Goal: Information Seeking & Learning: Learn about a topic

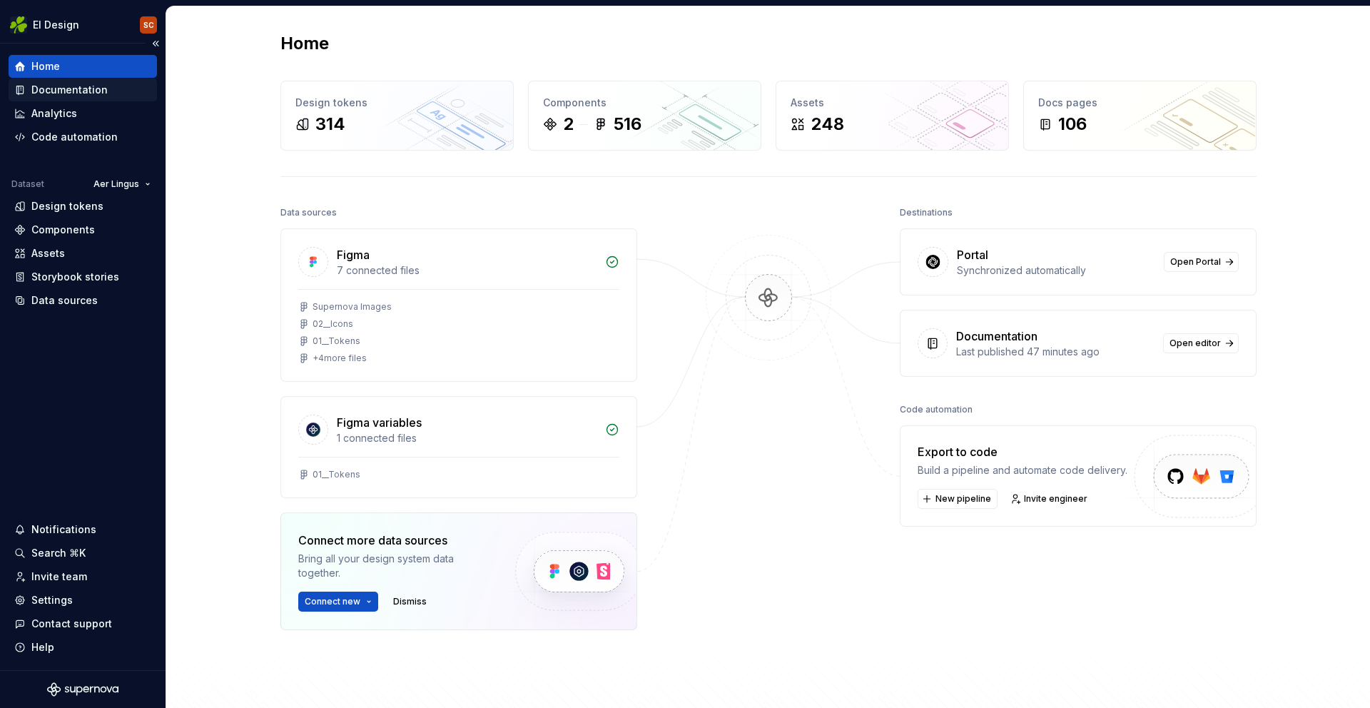
click at [54, 91] on div "Documentation" at bounding box center [69, 90] width 76 height 14
click at [54, 90] on div "Documentation" at bounding box center [69, 90] width 76 height 14
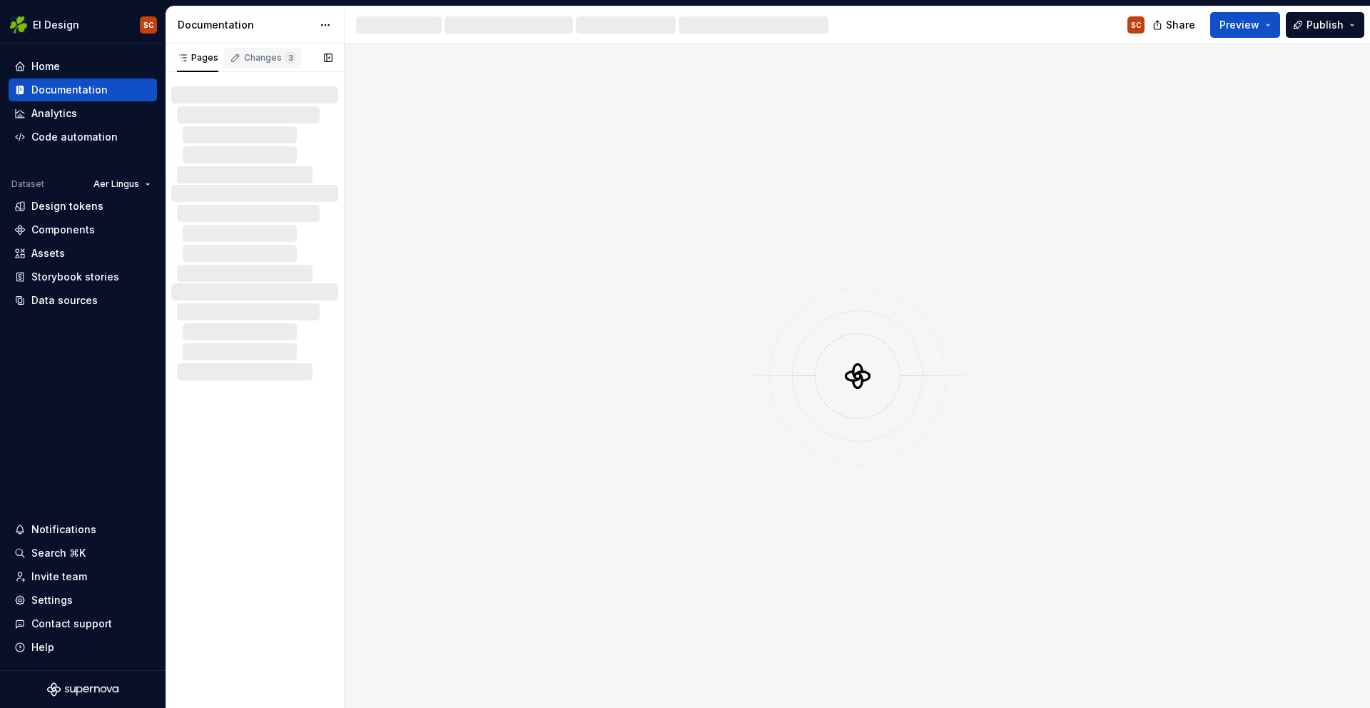
click at [255, 62] on div "Changes 3" at bounding box center [270, 57] width 52 height 11
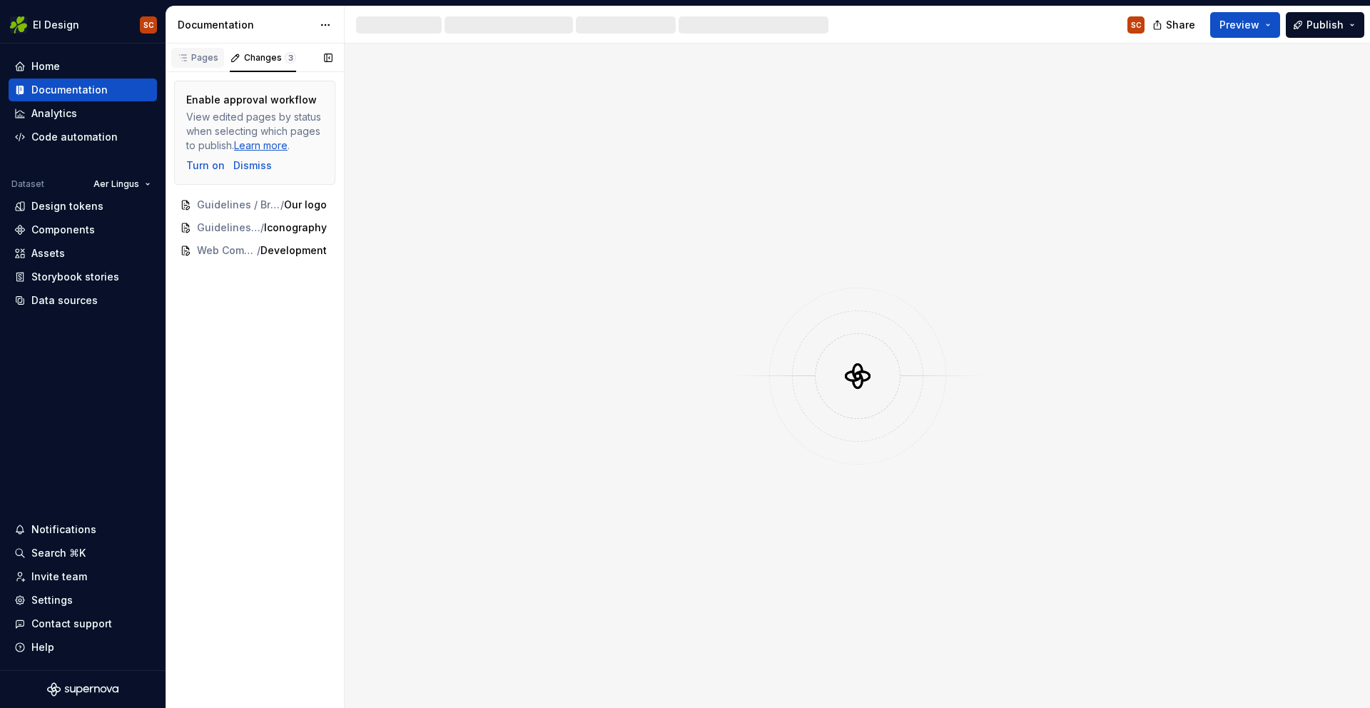
click at [206, 61] on div "Pages" at bounding box center [197, 57] width 41 height 11
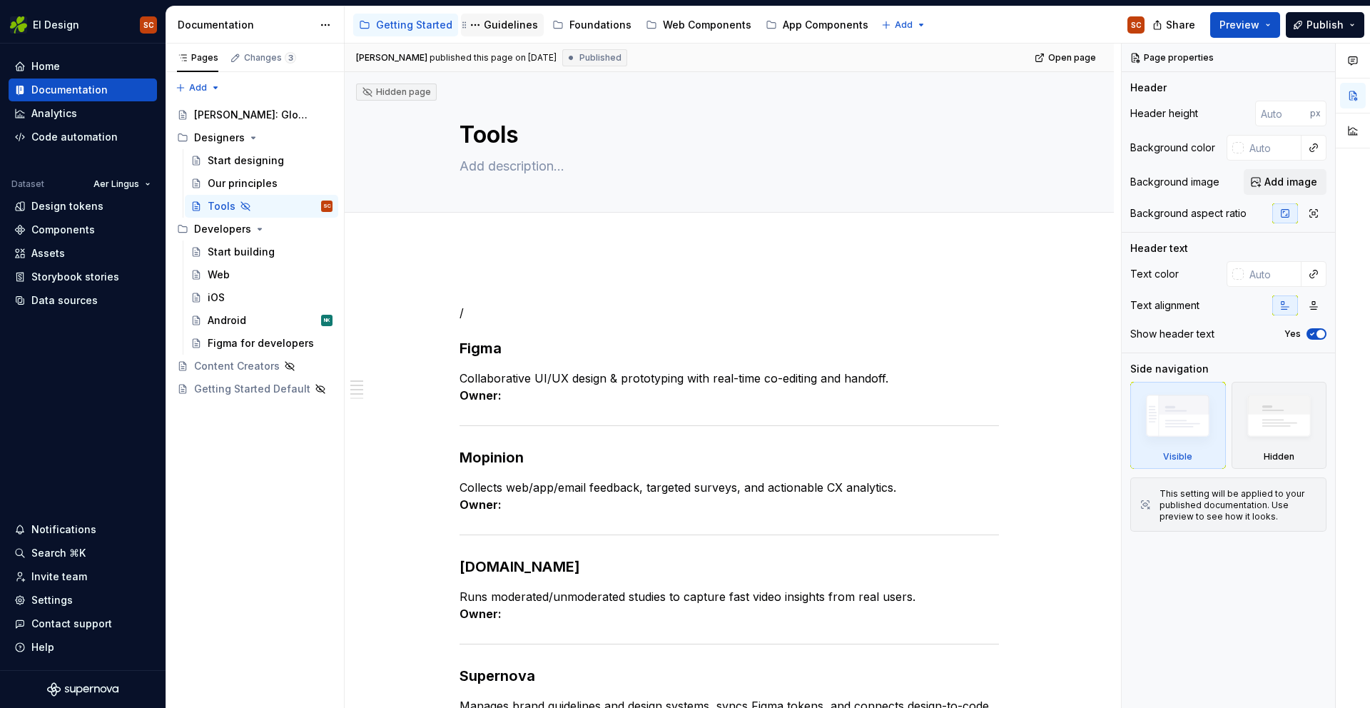
click at [485, 21] on div "Guidelines" at bounding box center [511, 25] width 54 height 14
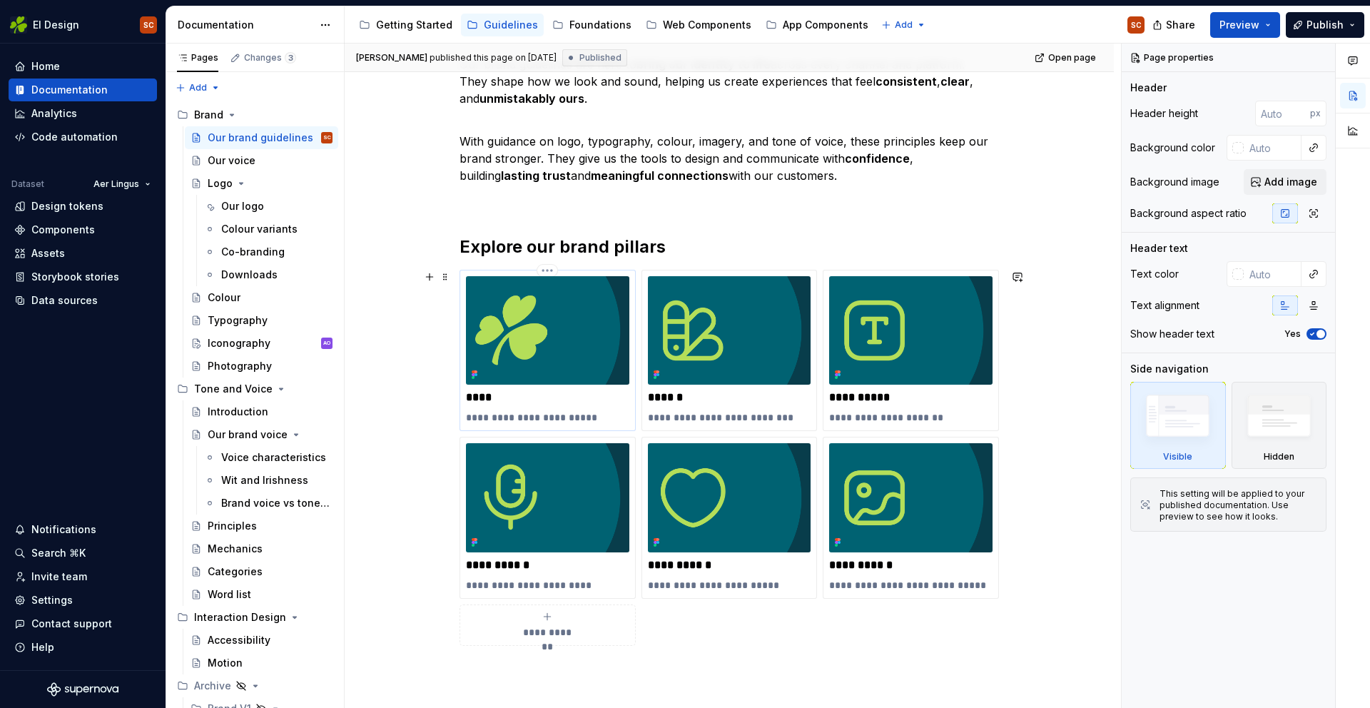
scroll to position [210, 0]
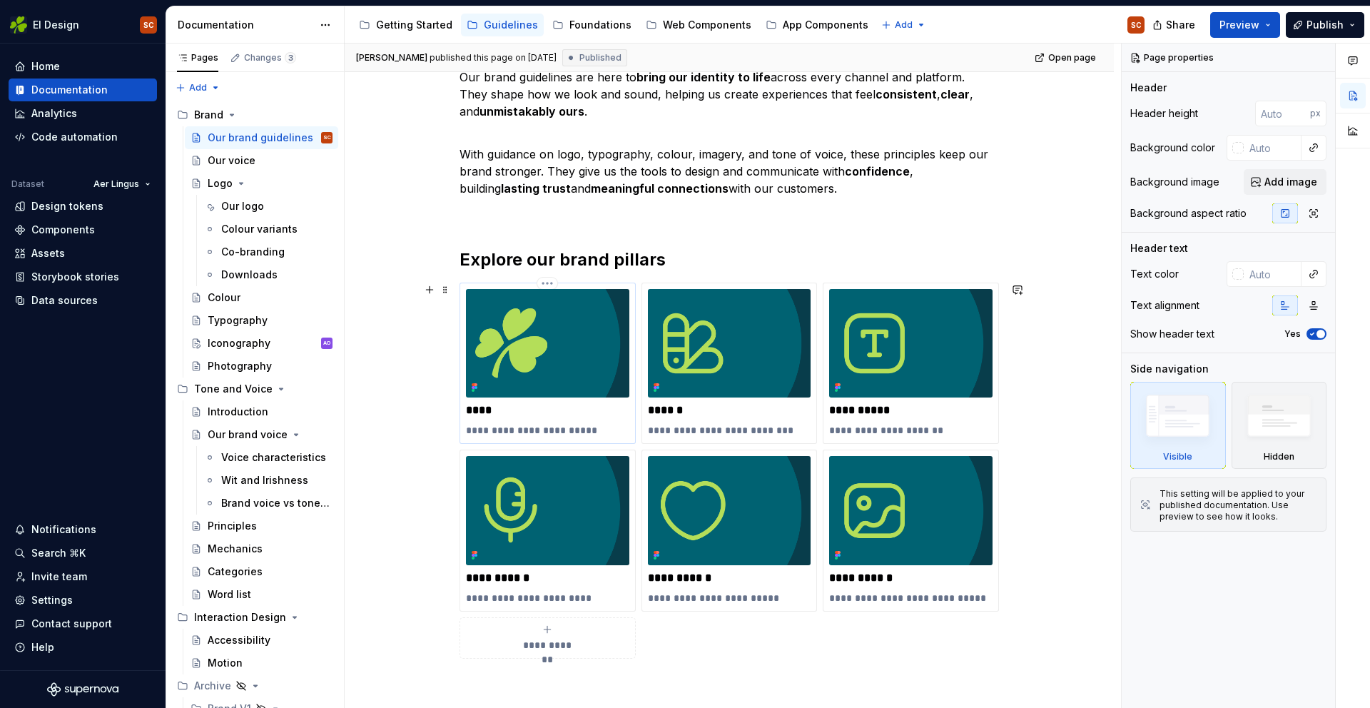
click at [560, 365] on img at bounding box center [547, 343] width 163 height 108
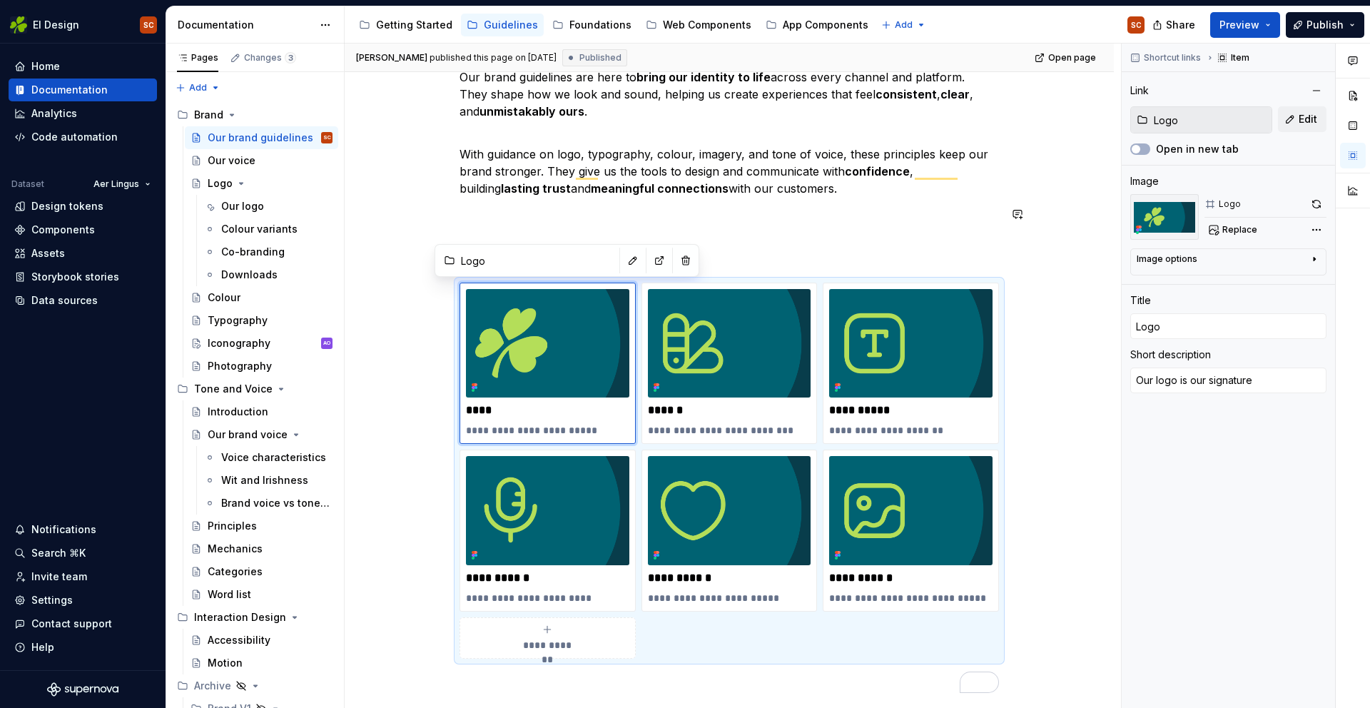
click at [419, 199] on div "**********" at bounding box center [729, 478] width 769 height 888
click at [451, 211] on span at bounding box center [445, 214] width 11 height 20
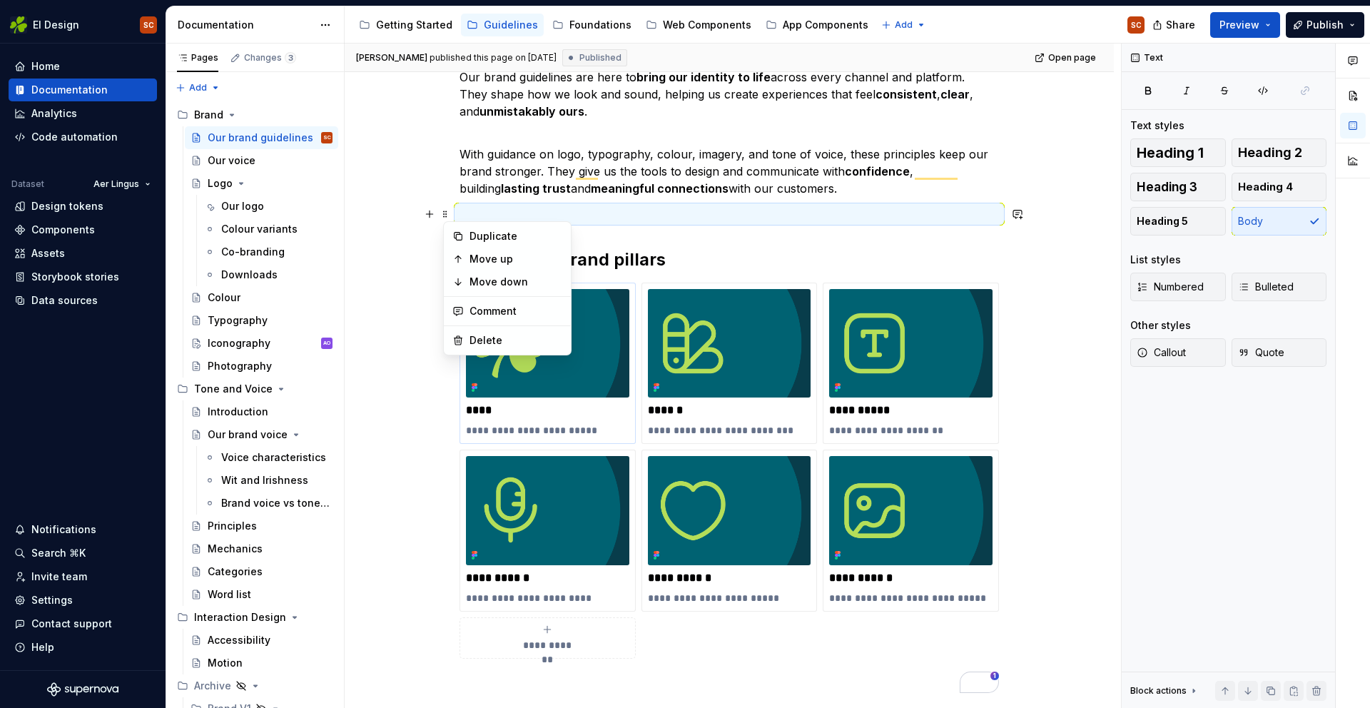
click at [565, 425] on p "**********" at bounding box center [547, 430] width 163 height 14
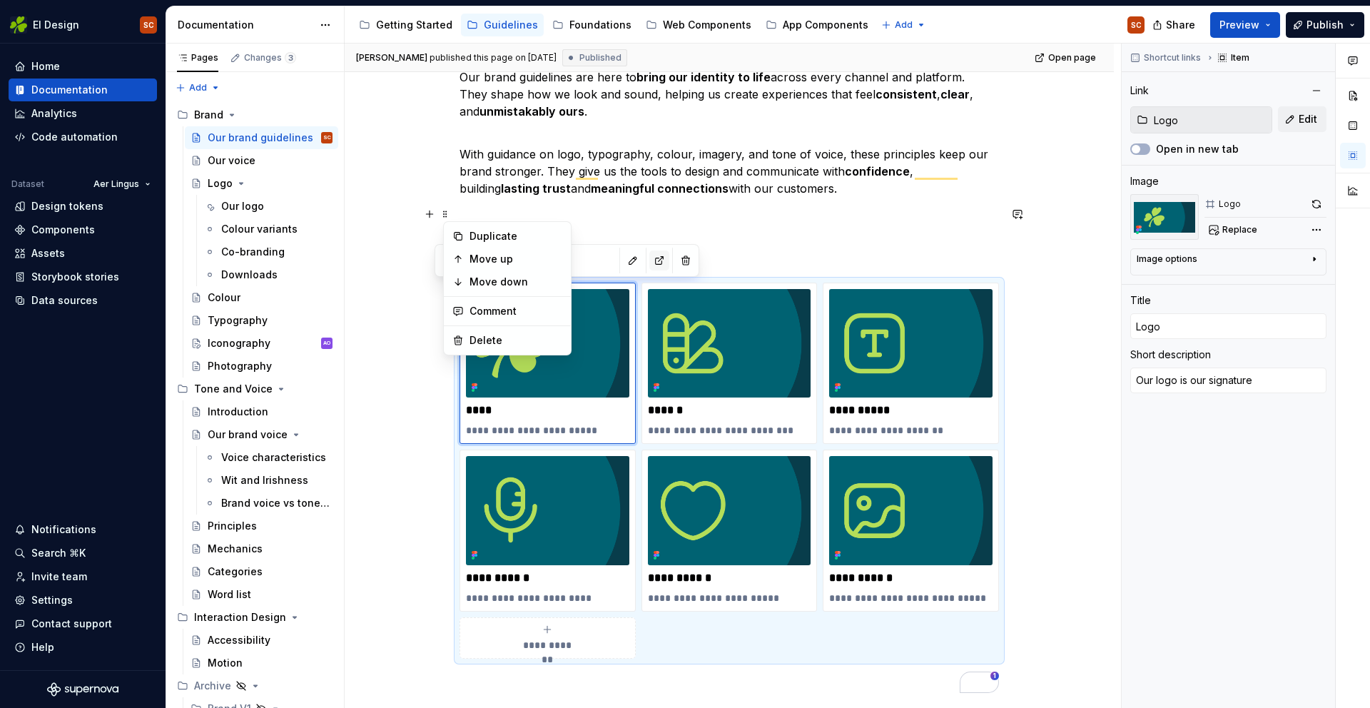
click at [649, 264] on button "button" at bounding box center [659, 260] width 20 height 20
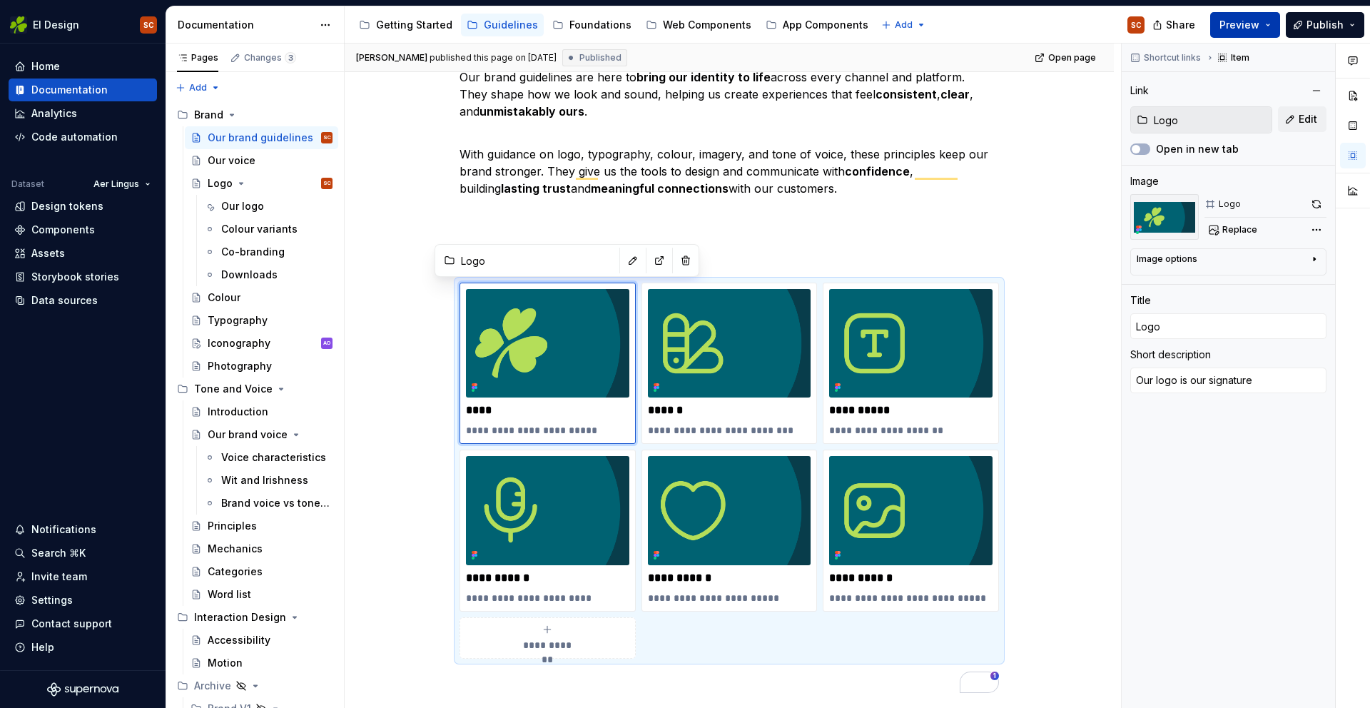
click at [1239, 27] on span "Preview" at bounding box center [1240, 25] width 40 height 14
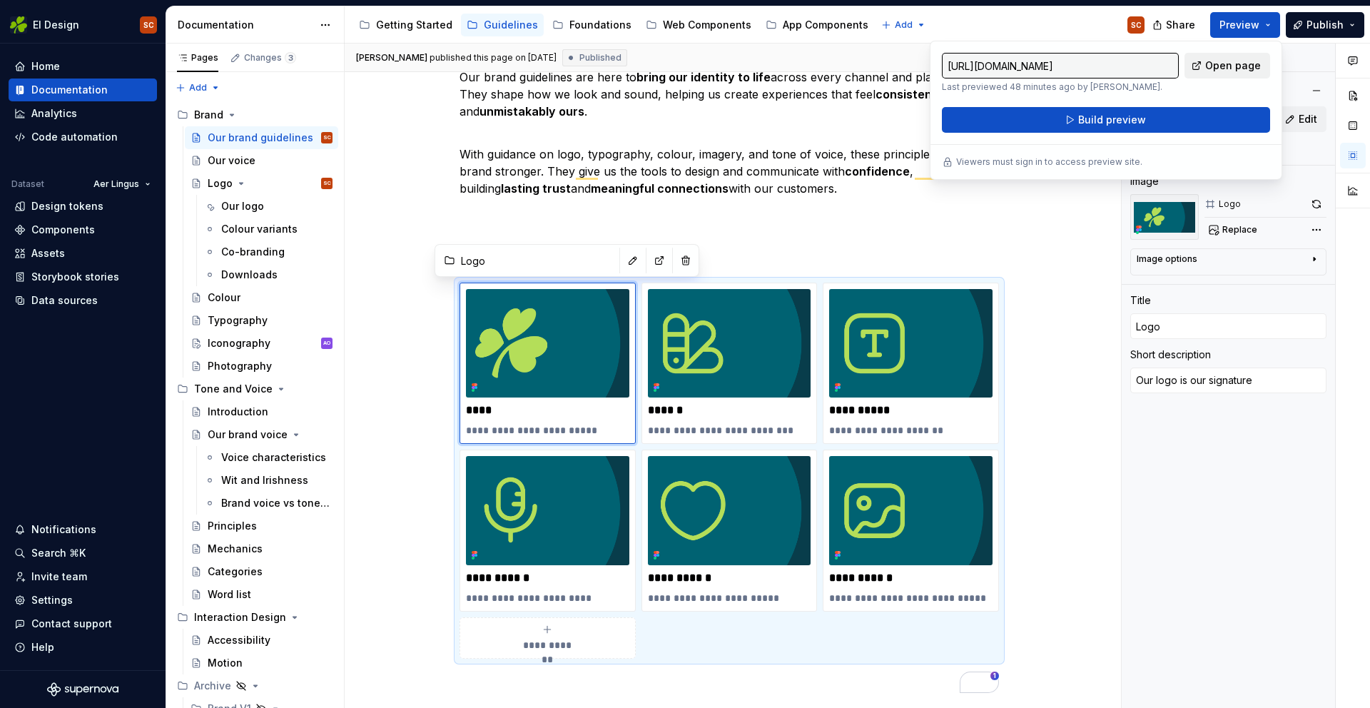
click at [1234, 67] on span "Open page" at bounding box center [1233, 66] width 56 height 14
click at [926, 210] on p "To enrich screen reader interactions, please activate Accessibility in Grammarl…" at bounding box center [730, 214] width 540 height 17
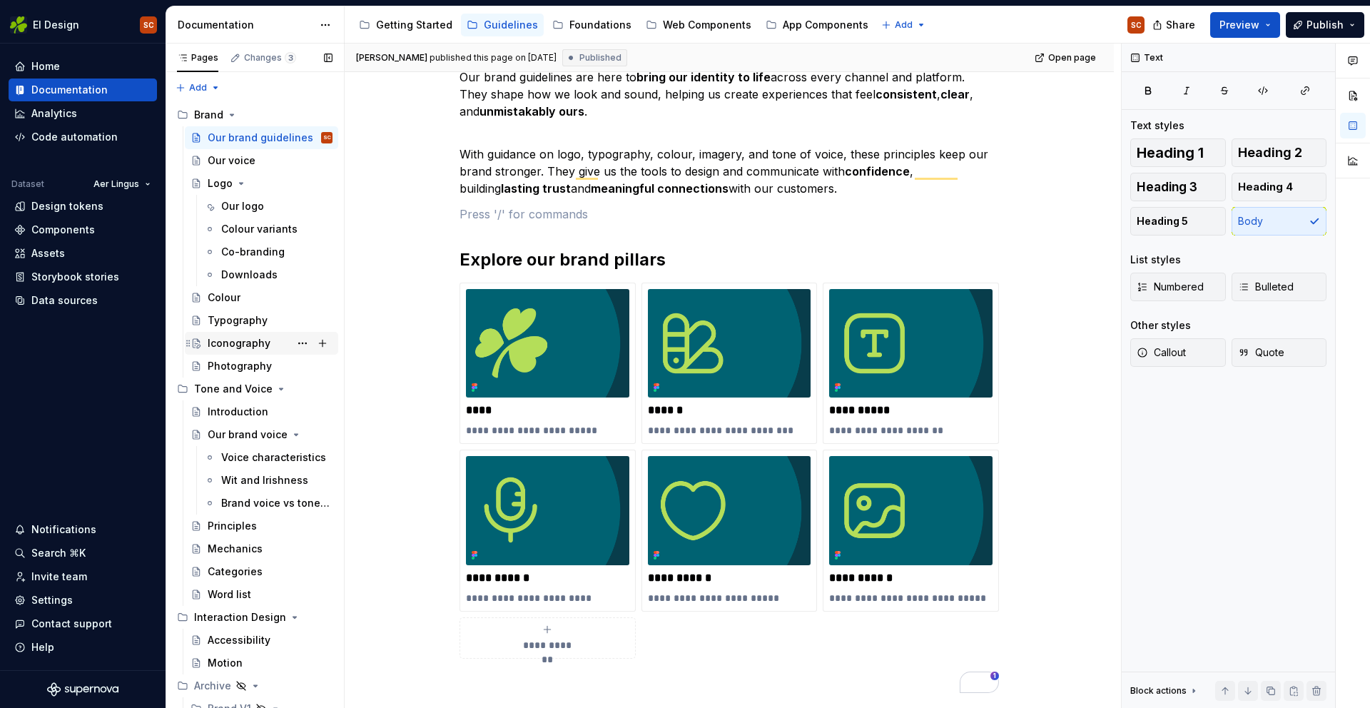
click at [231, 347] on div "Iconography" at bounding box center [239, 343] width 63 height 14
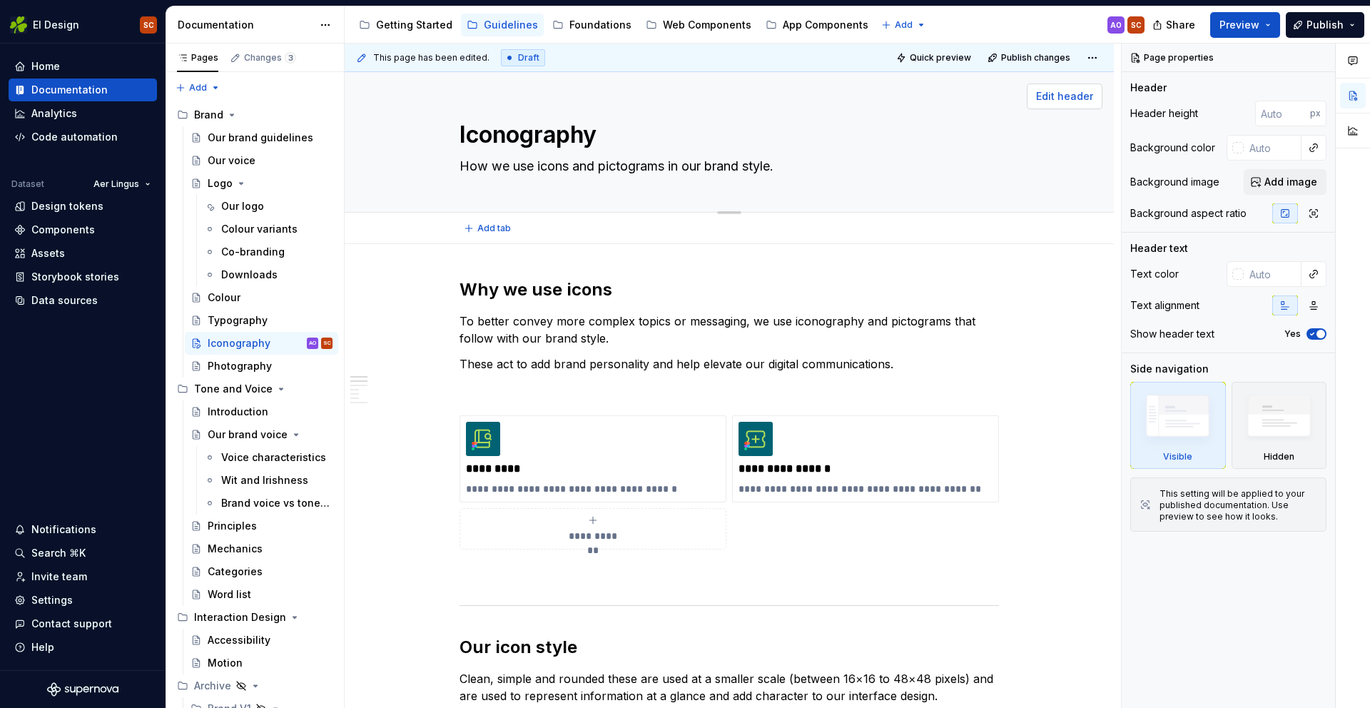
click at [1071, 101] on span "Edit header" at bounding box center [1064, 96] width 57 height 14
click at [1056, 101] on span "Edit header" at bounding box center [1064, 96] width 57 height 14
click at [1088, 91] on span "Edit header" at bounding box center [1064, 96] width 57 height 14
click at [836, 96] on div "Edit header" at bounding box center [724, 96] width 758 height 26
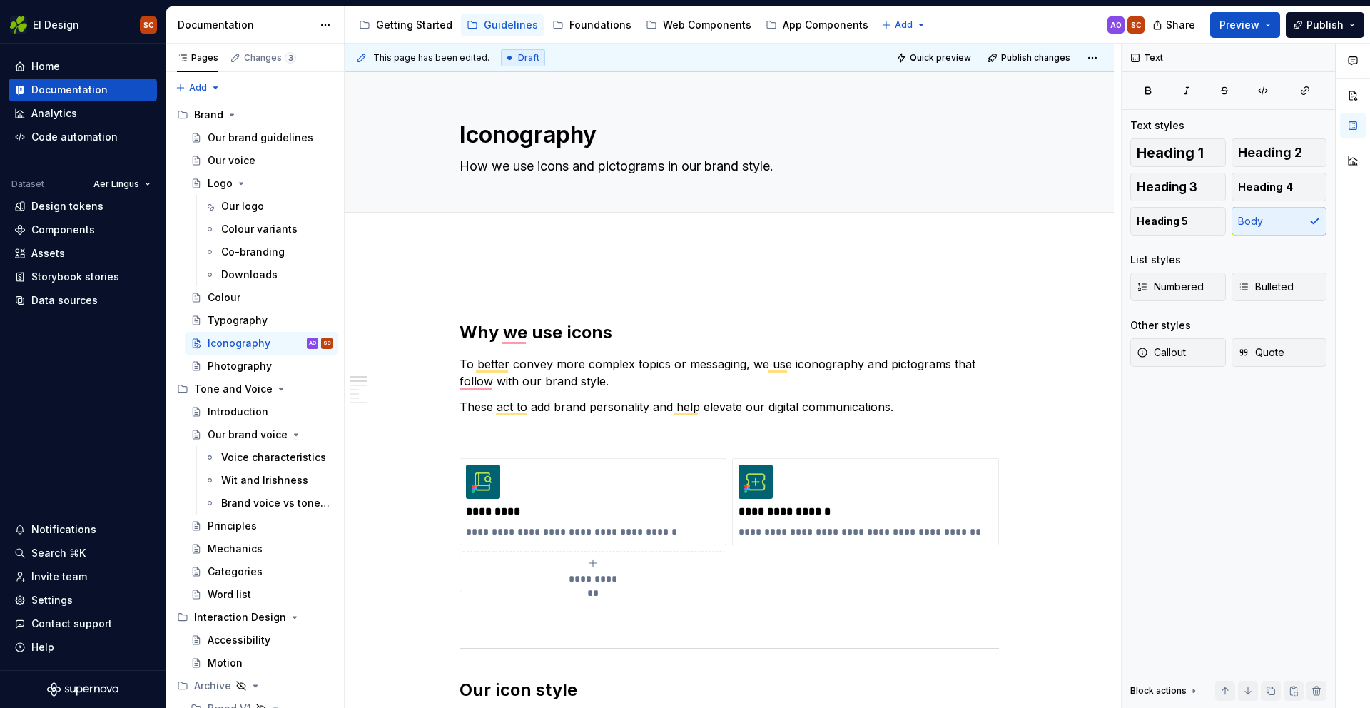
type textarea "*"
